Goal: Use online tool/utility: Utilize a website feature to perform a specific function

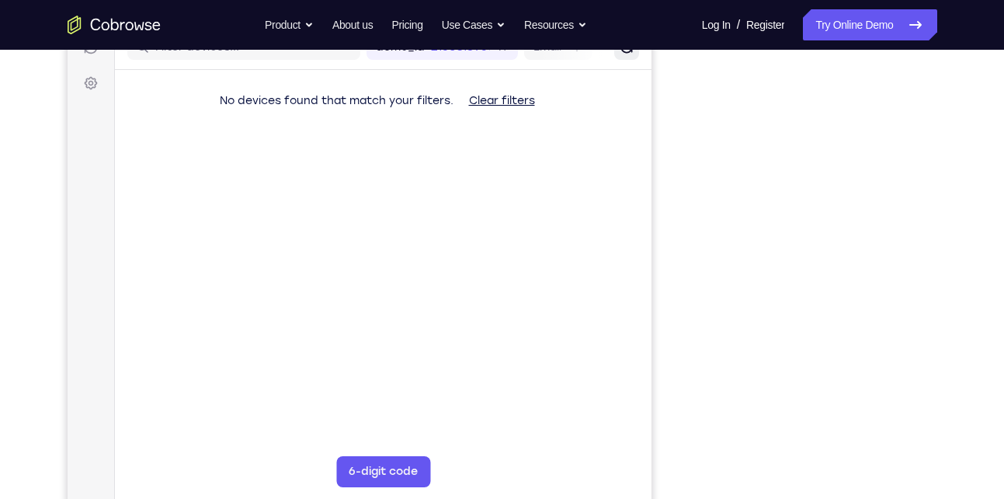
scroll to position [214, 0]
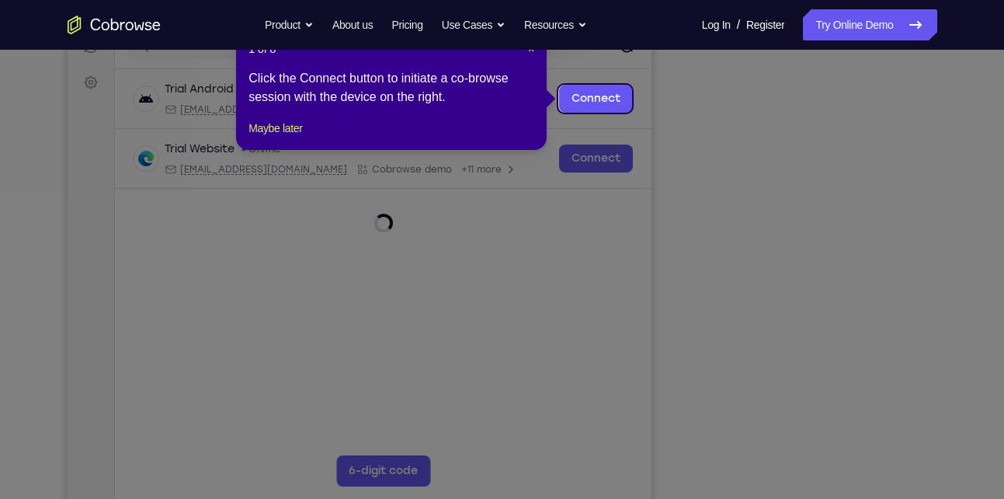
click at [881, 414] on icon at bounding box center [508, 249] width 1016 height 499
click at [529, 52] on span "×" at bounding box center [531, 49] width 6 height 12
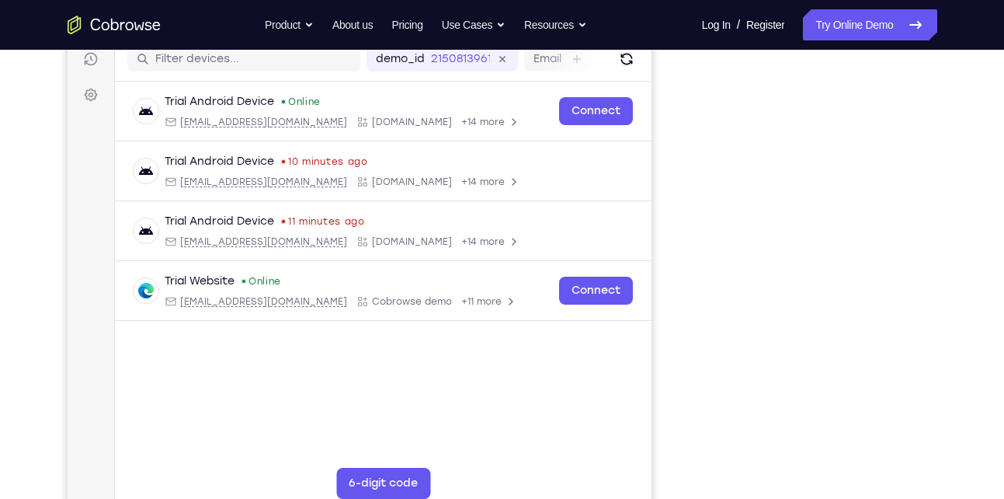
scroll to position [199, 0]
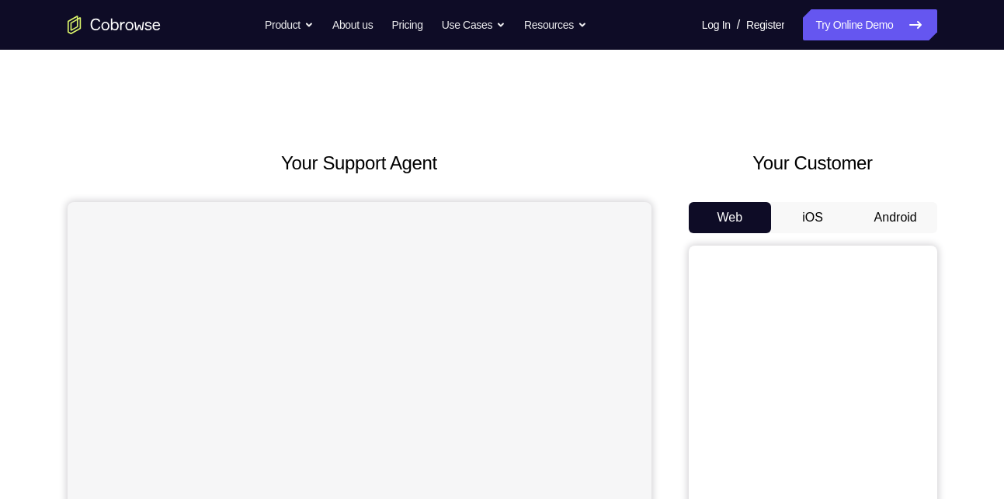
click at [888, 222] on button "Android" at bounding box center [896, 217] width 83 height 31
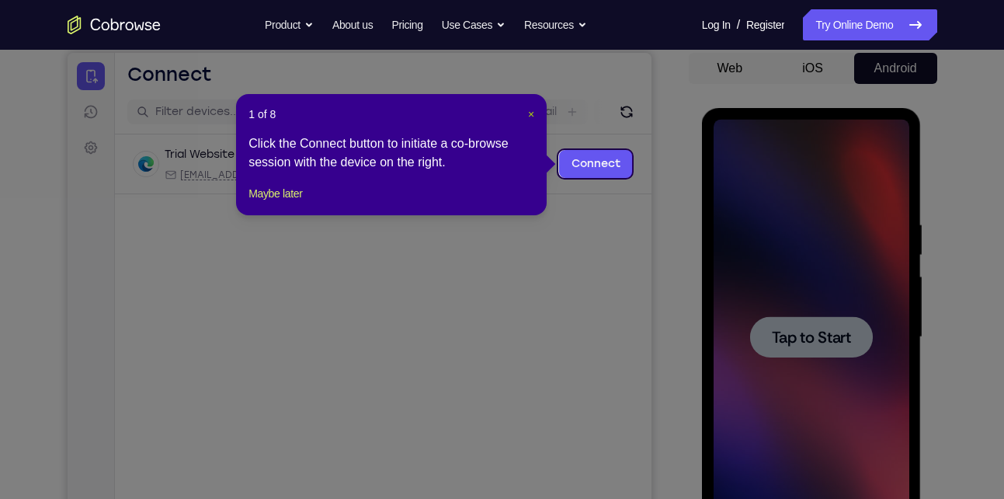
click at [533, 111] on span "×" at bounding box center [531, 114] width 6 height 12
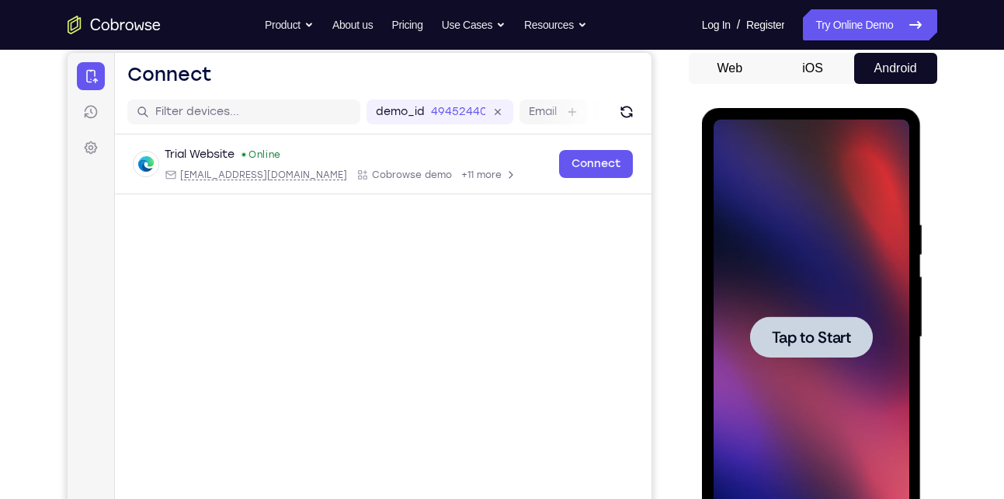
click at [808, 329] on span "Tap to Start" at bounding box center [811, 337] width 79 height 16
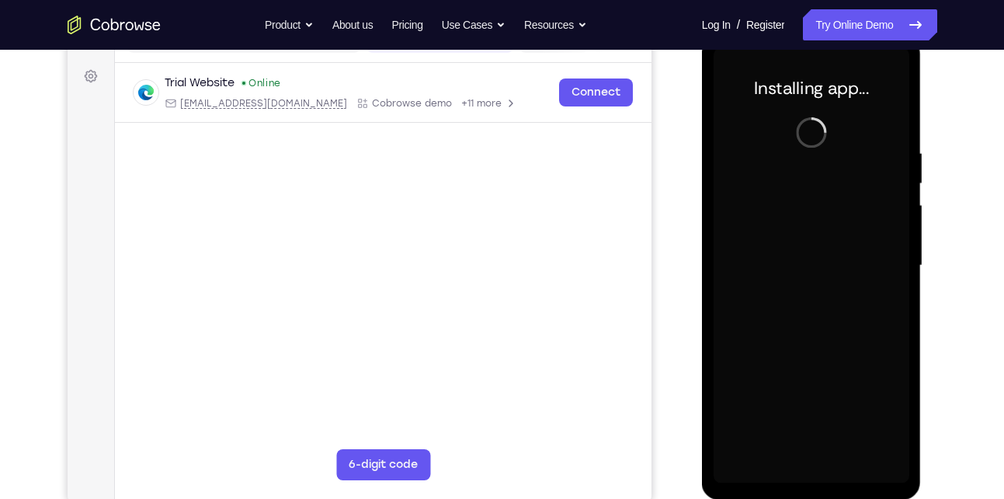
scroll to position [221, 0]
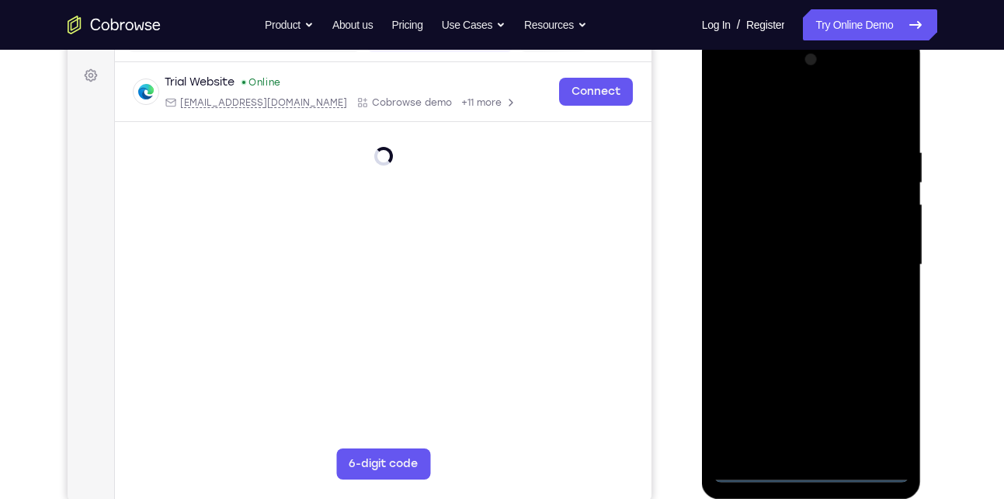
click at [807, 466] on div at bounding box center [812, 264] width 196 height 435
click at [820, 475] on div at bounding box center [812, 264] width 196 height 435
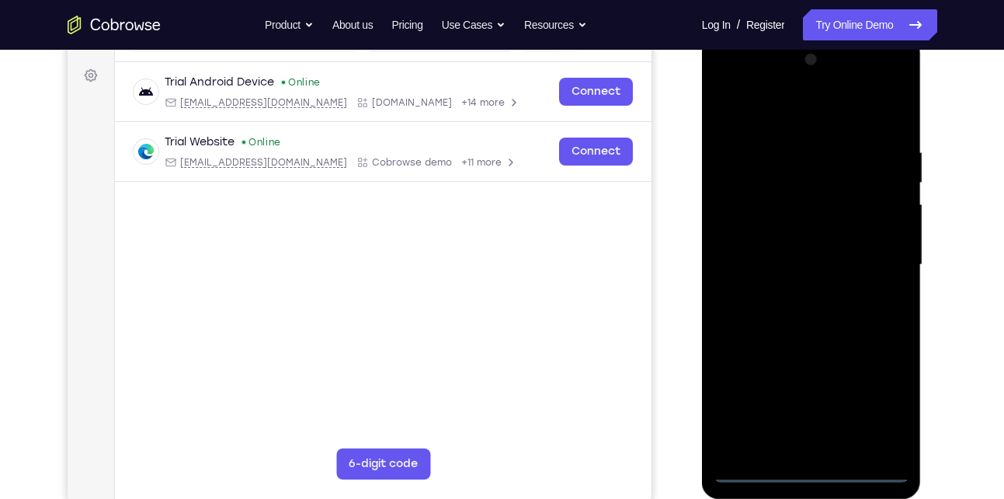
click at [877, 399] on div at bounding box center [812, 264] width 196 height 435
click at [774, 108] on div at bounding box center [812, 264] width 196 height 435
click at [747, 221] on div at bounding box center [812, 264] width 196 height 435
click at [789, 259] on div at bounding box center [812, 264] width 196 height 435
click at [770, 257] on div at bounding box center [812, 264] width 196 height 435
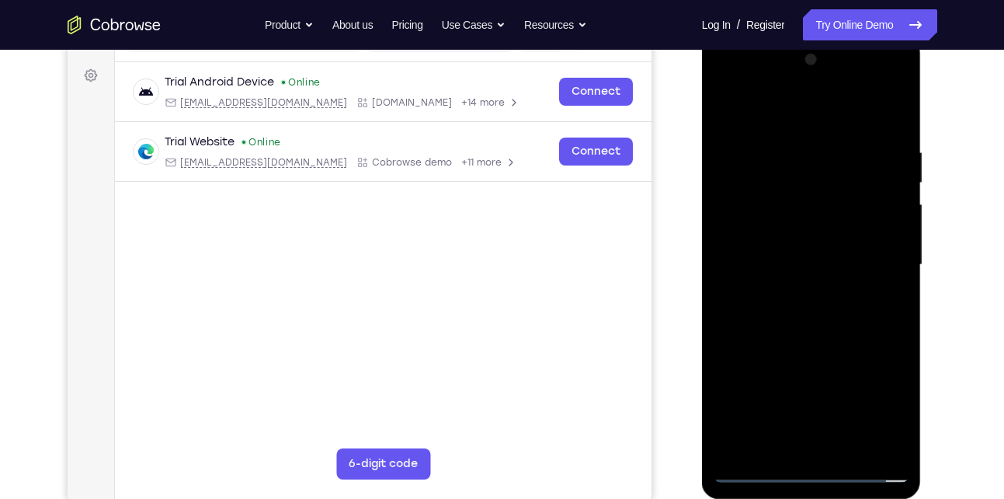
click at [760, 288] on div at bounding box center [812, 264] width 196 height 435
click at [794, 439] on div at bounding box center [812, 264] width 196 height 435
click at [874, 109] on div at bounding box center [812, 264] width 196 height 435
click at [773, 255] on div at bounding box center [812, 264] width 196 height 435
drag, startPoint x: 830, startPoint y: 383, endPoint x: 830, endPoint y: 147, distance: 236.2
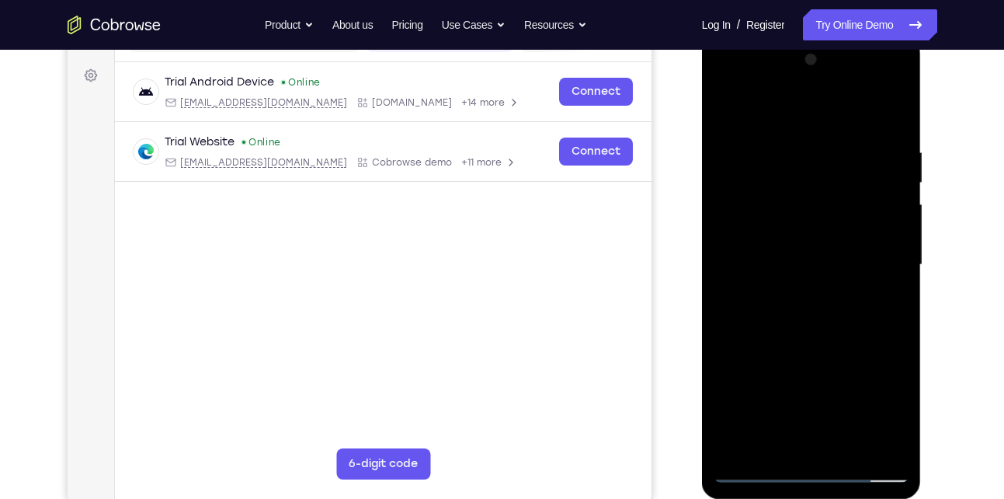
click at [830, 147] on div at bounding box center [812, 264] width 196 height 435
drag, startPoint x: 858, startPoint y: 407, endPoint x: 829, endPoint y: 141, distance: 267.2
click at [829, 141] on div at bounding box center [812, 264] width 196 height 435
drag, startPoint x: 851, startPoint y: 374, endPoint x: 802, endPoint y: 115, distance: 264.2
click at [802, 115] on div at bounding box center [812, 264] width 196 height 435
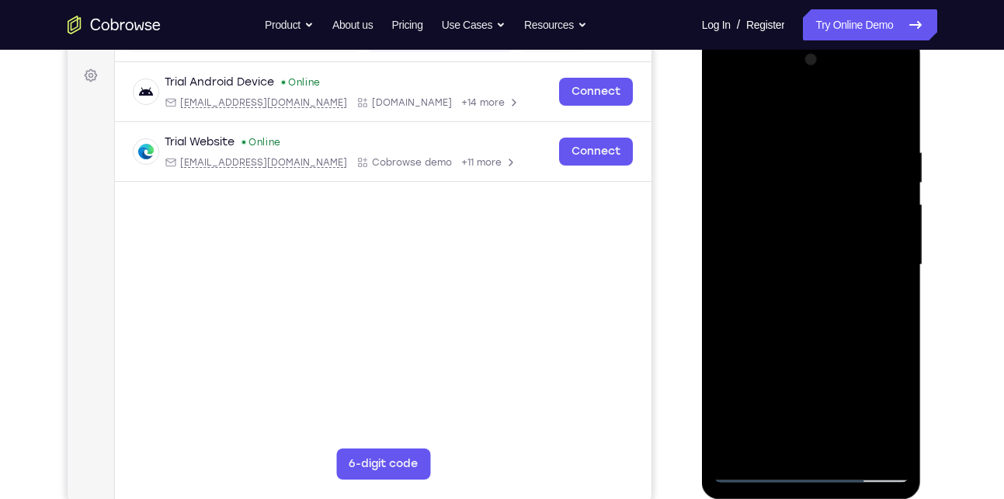
drag, startPoint x: 852, startPoint y: 361, endPoint x: 827, endPoint y: 184, distance: 178.9
click at [827, 184] on div at bounding box center [812, 264] width 196 height 435
drag, startPoint x: 857, startPoint y: 380, endPoint x: 831, endPoint y: 124, distance: 257.6
click at [831, 124] on div at bounding box center [812, 264] width 196 height 435
click at [723, 106] on div at bounding box center [812, 264] width 196 height 435
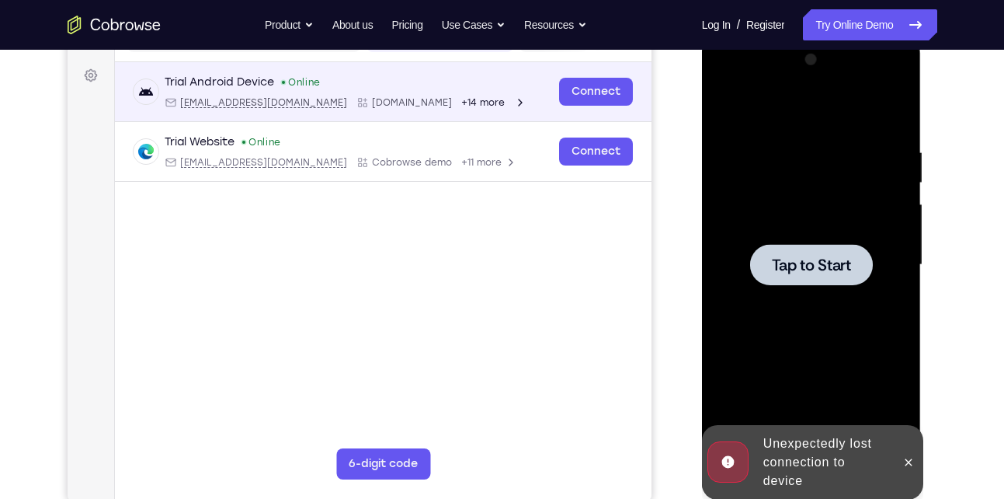
scroll to position [0, 0]
